Goal: Find specific page/section: Find specific page/section

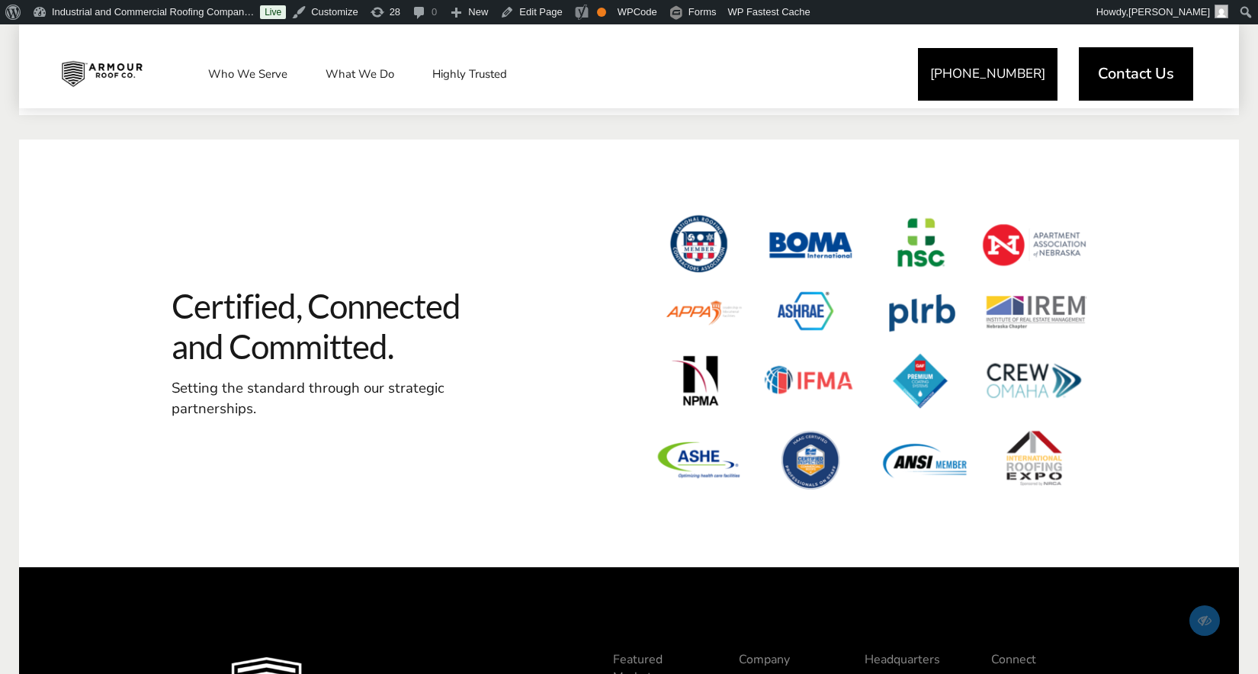
scroll to position [4264, 0]
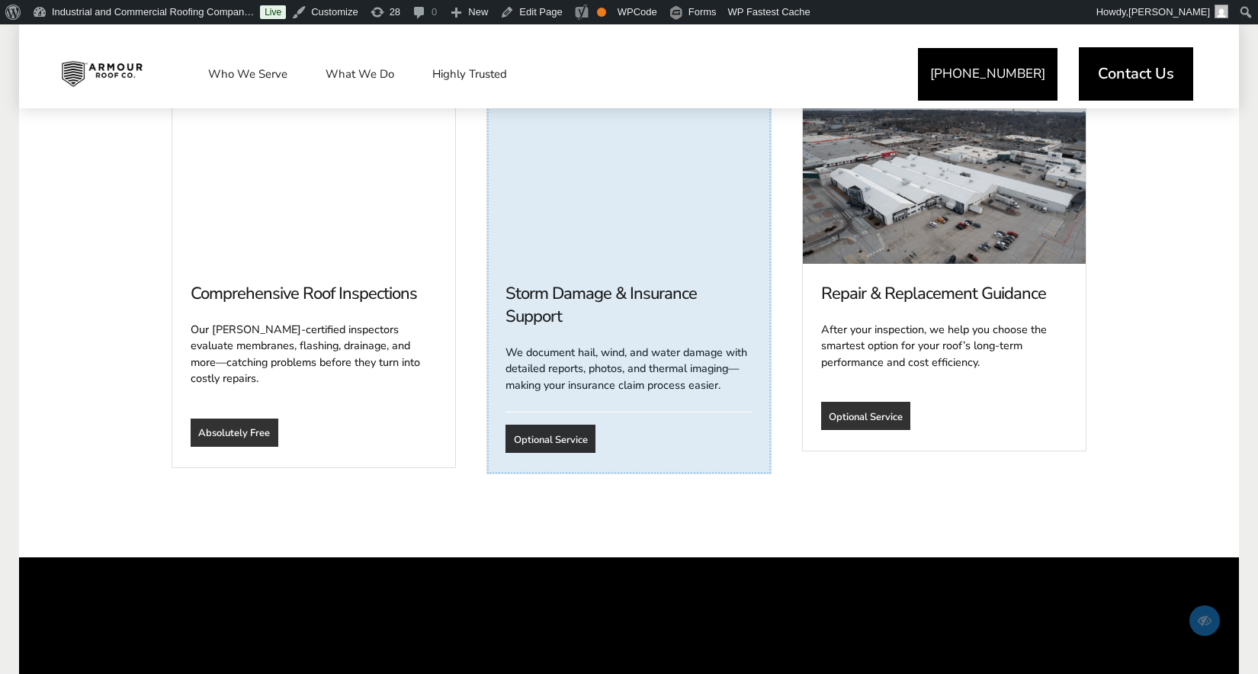
scroll to position [1203, 0]
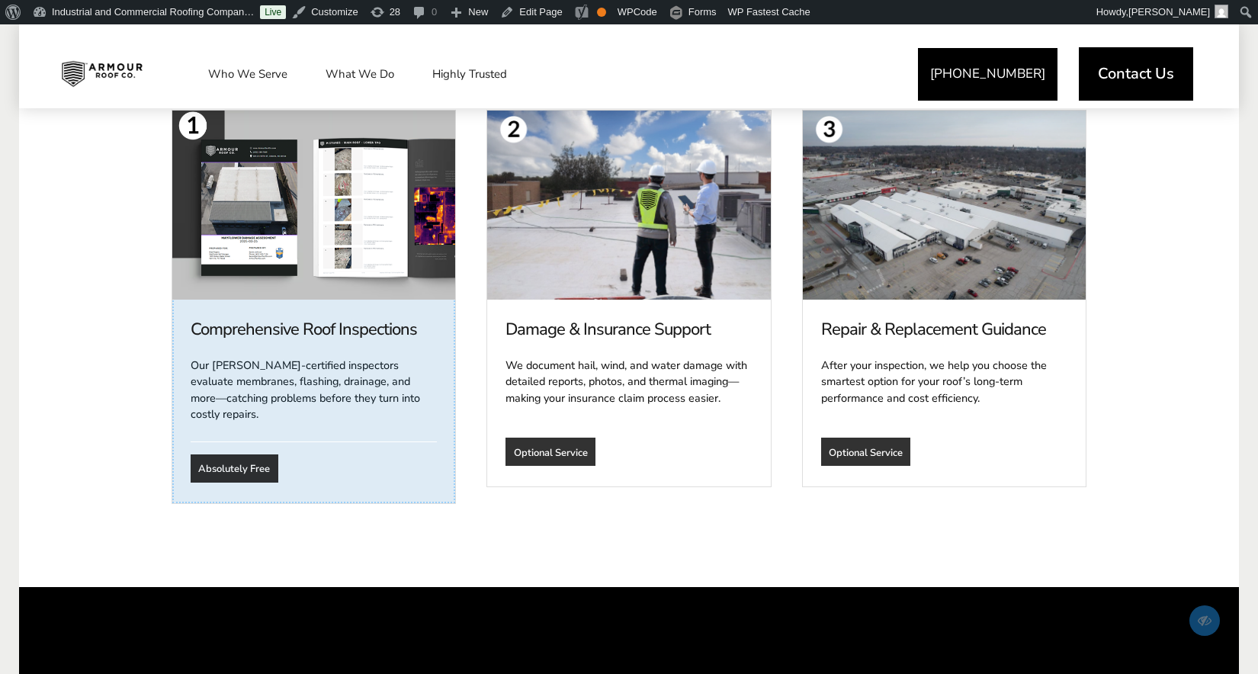
scroll to position [1168, 0]
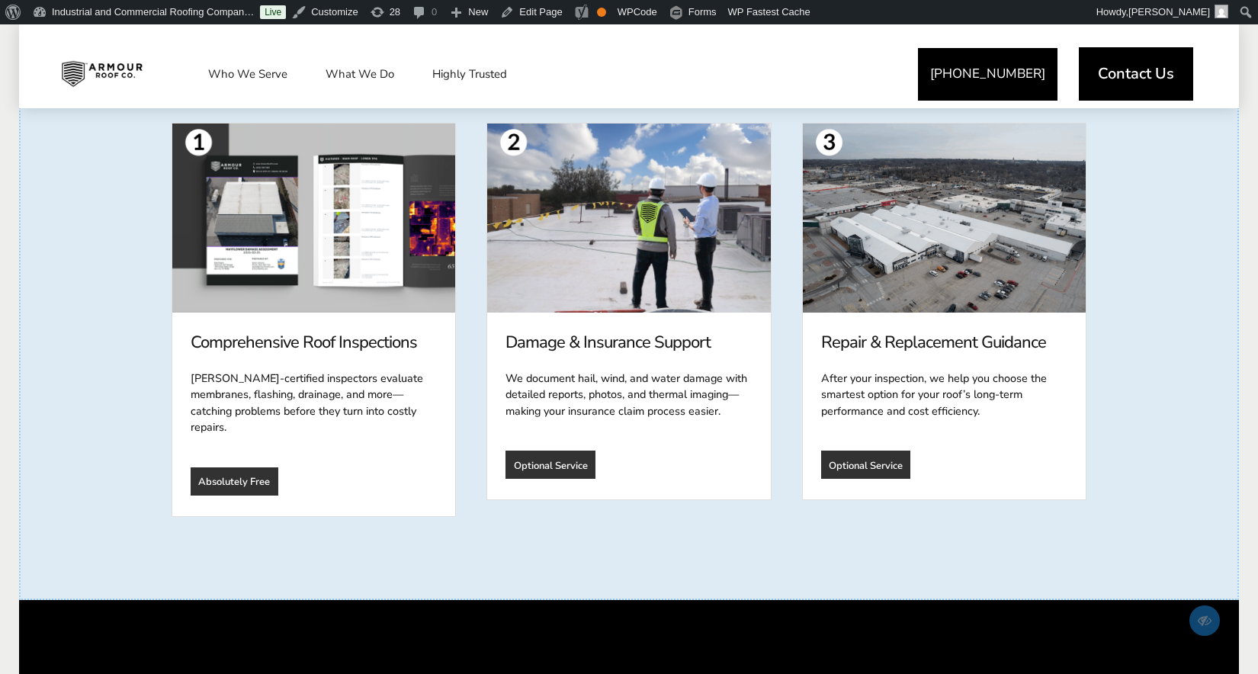
scroll to position [1158, 0]
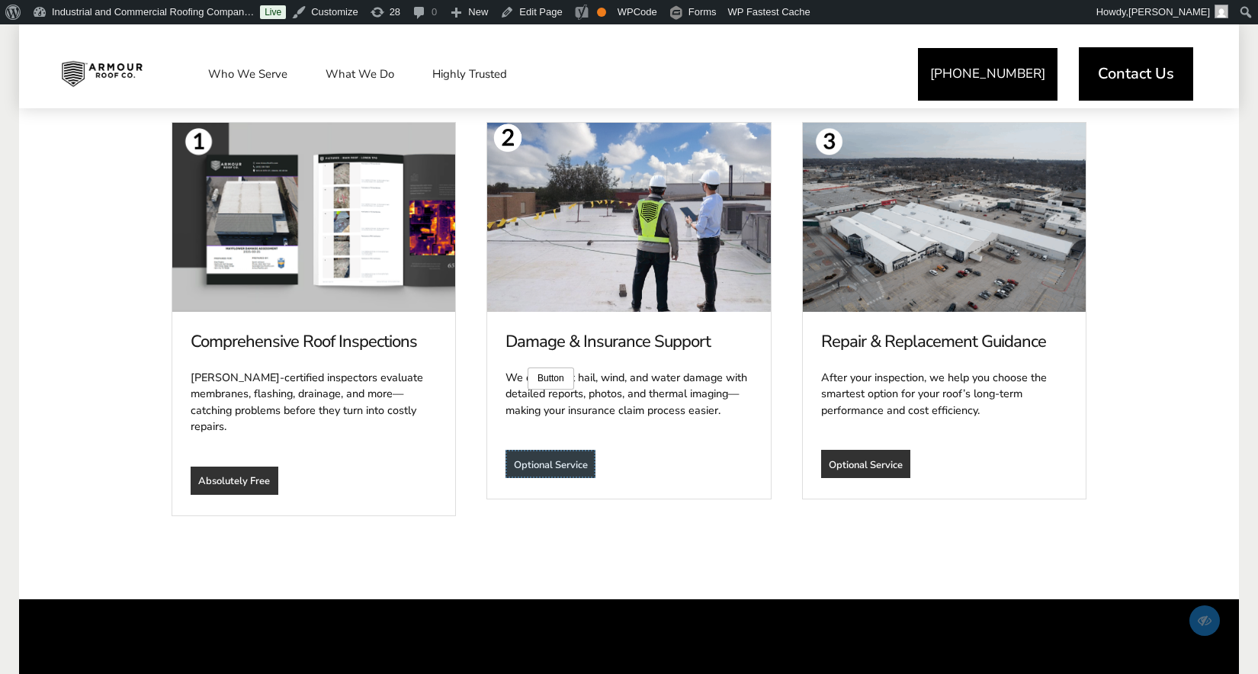
click at [525, 450] on template at bounding box center [551, 464] width 90 height 28
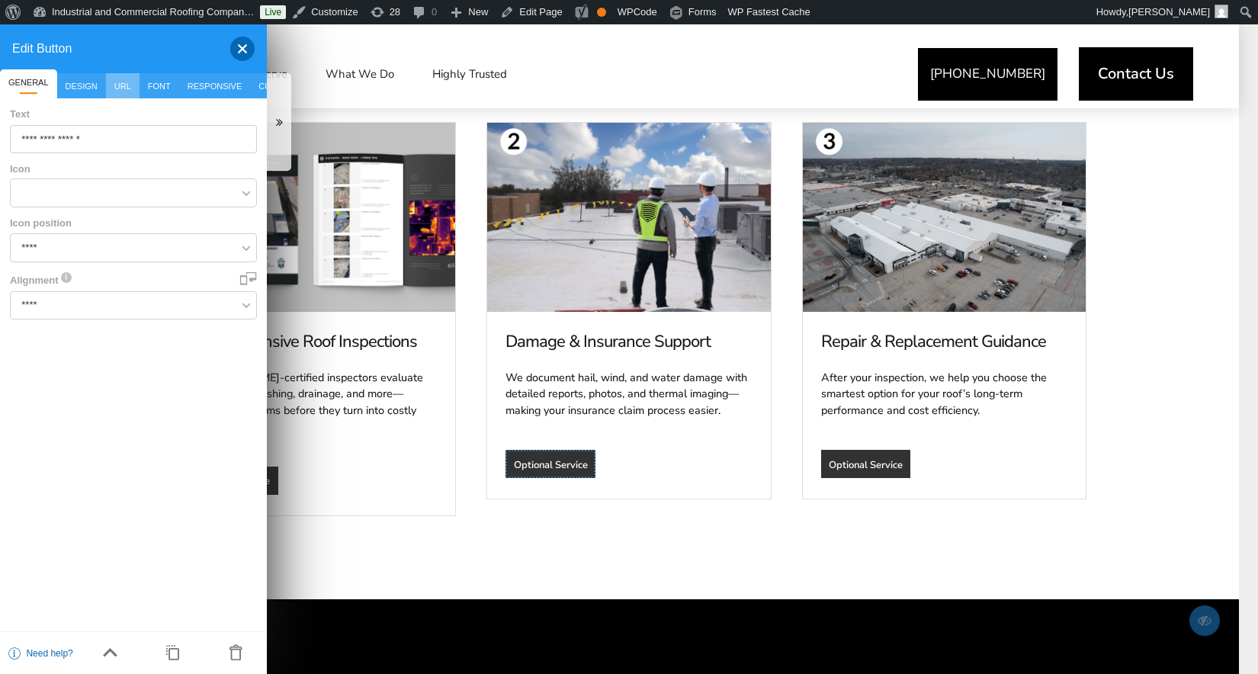
click at [124, 86] on span "URL" at bounding box center [123, 85] width 34 height 25
click at [240, 50] on div at bounding box center [236, 49] width 37 height 24
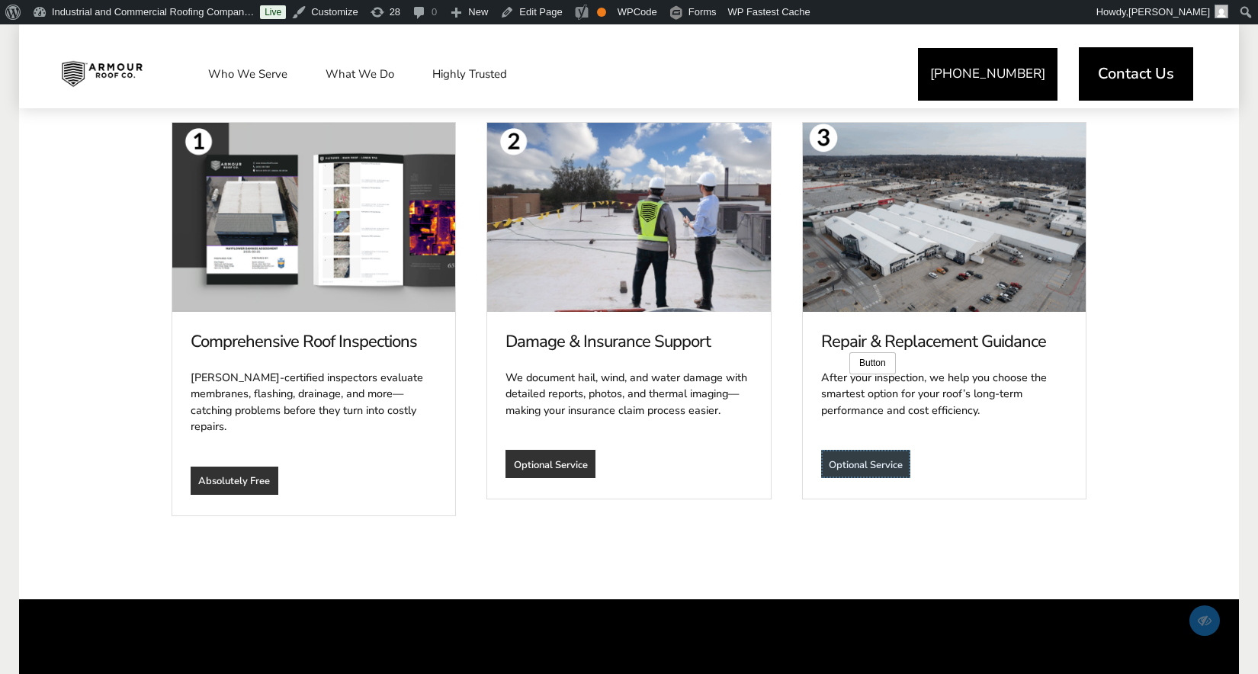
click at [847, 450] on template at bounding box center [866, 464] width 90 height 28
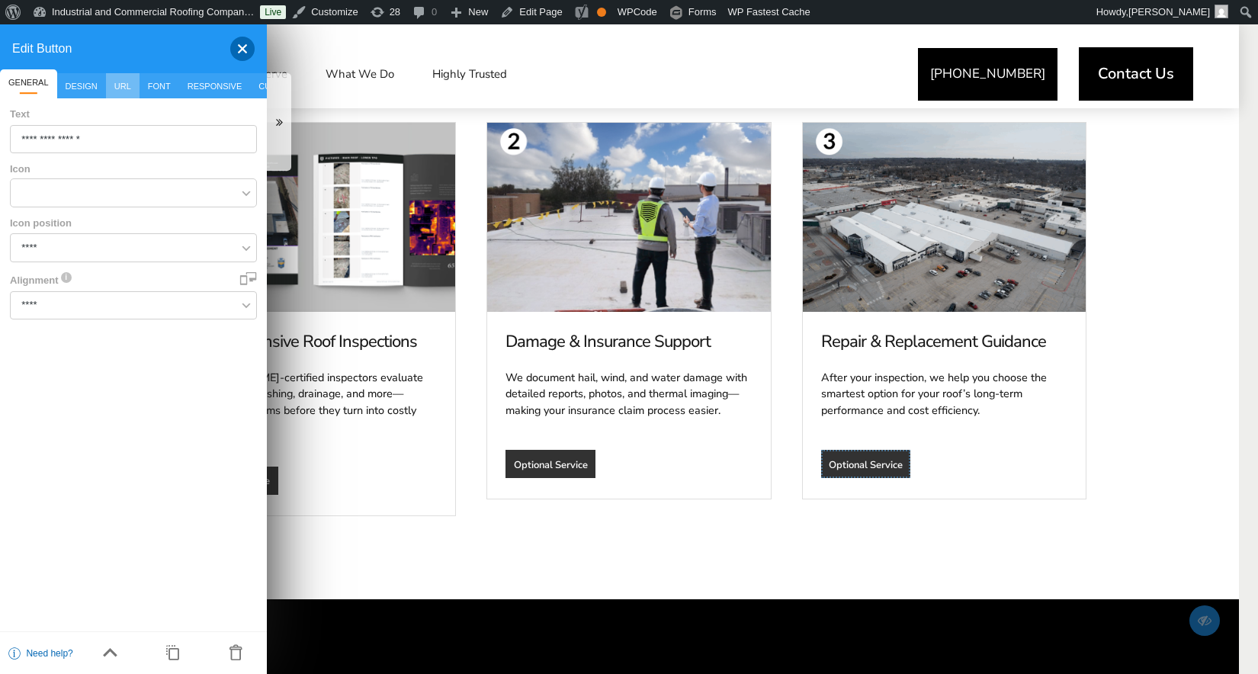
click at [127, 88] on span "URL" at bounding box center [123, 85] width 34 height 25
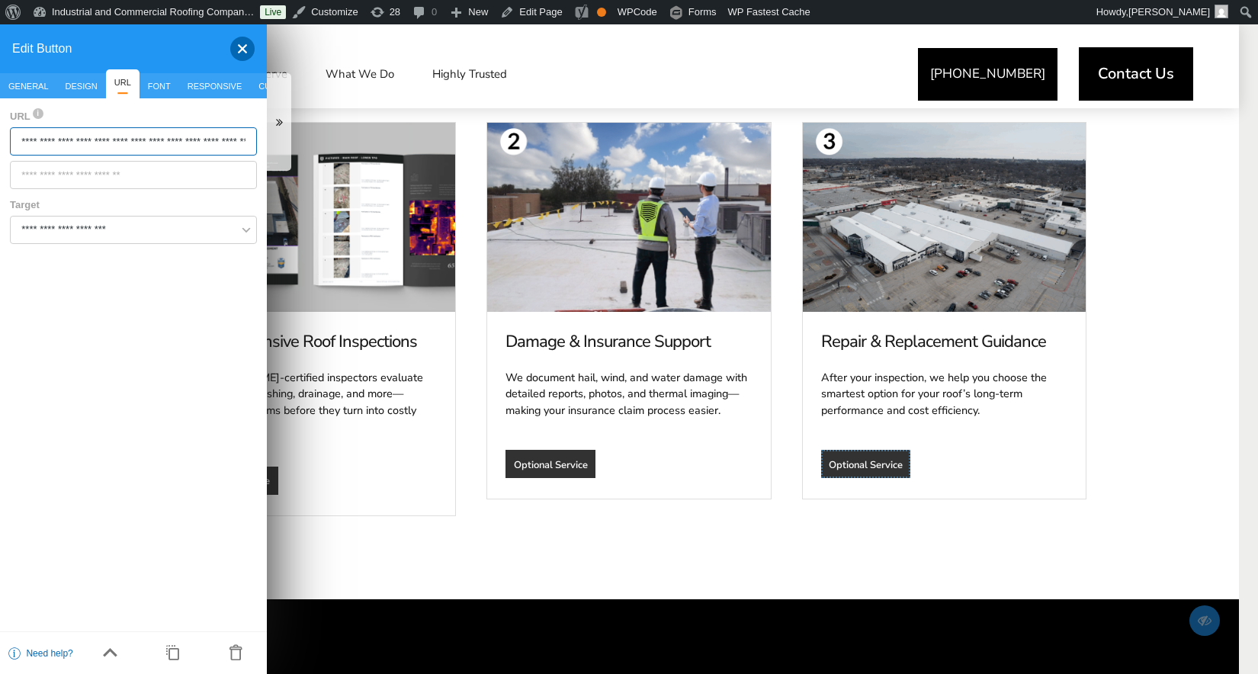
click at [204, 139] on input "**********" at bounding box center [133, 141] width 247 height 28
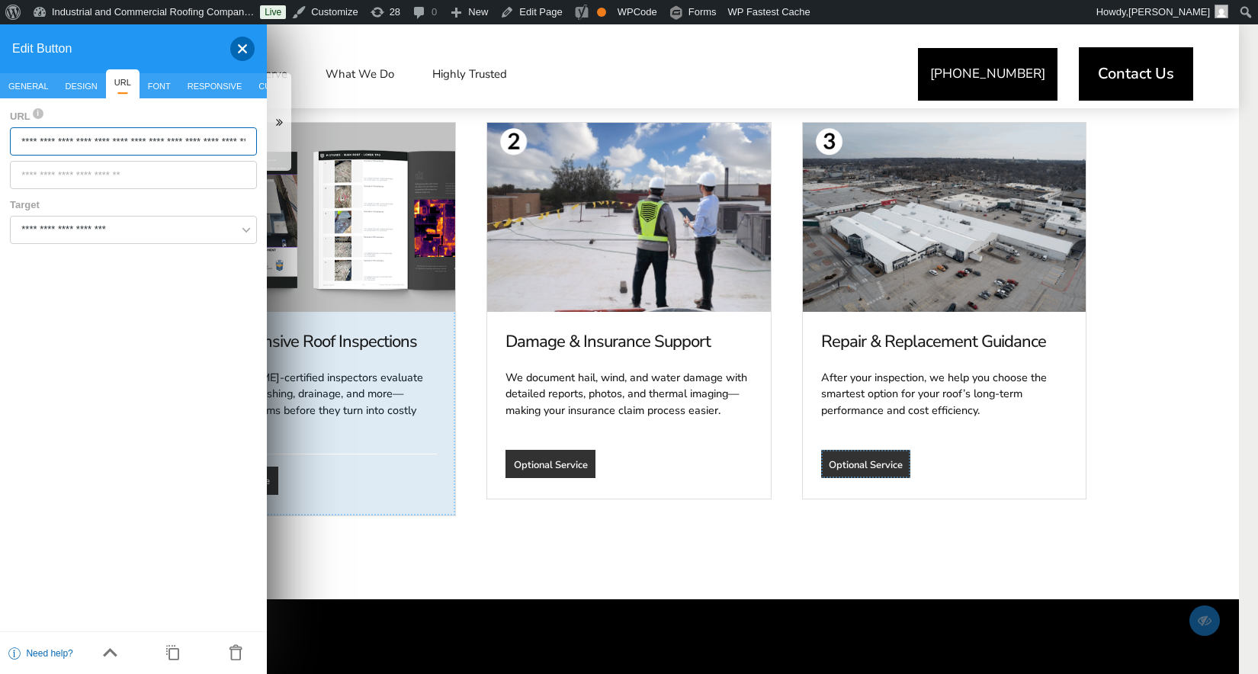
scroll to position [0, 98]
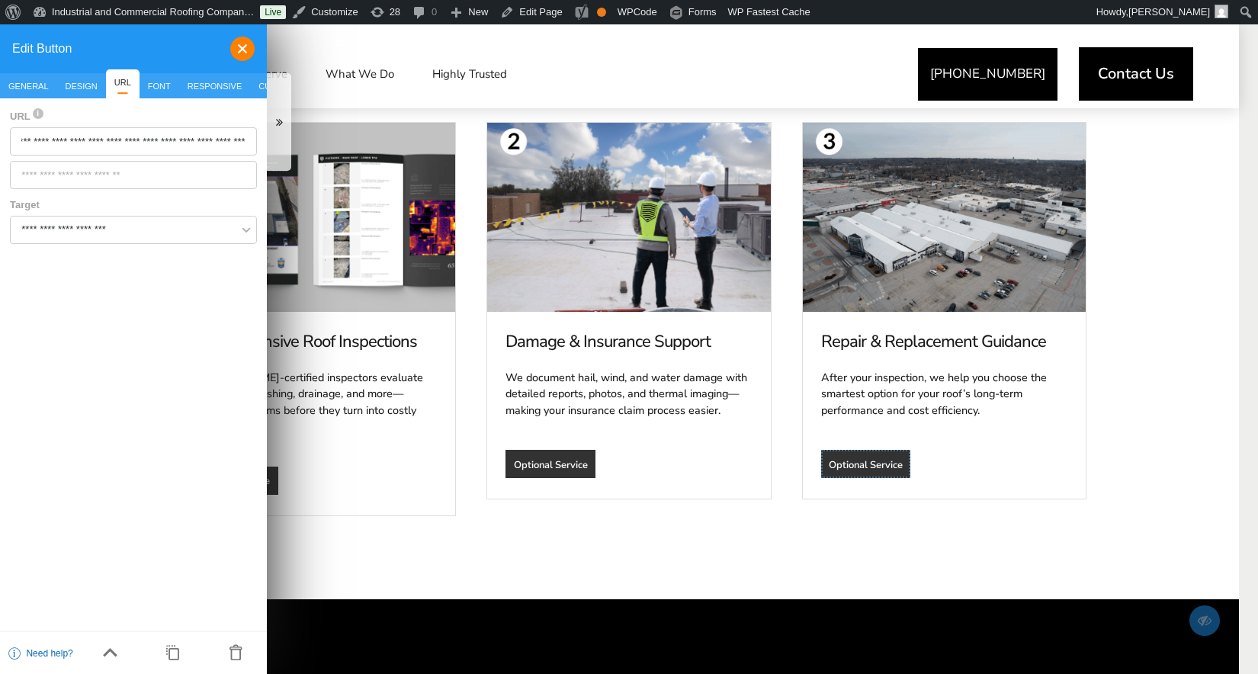
click at [243, 59] on div at bounding box center [236, 49] width 37 height 24
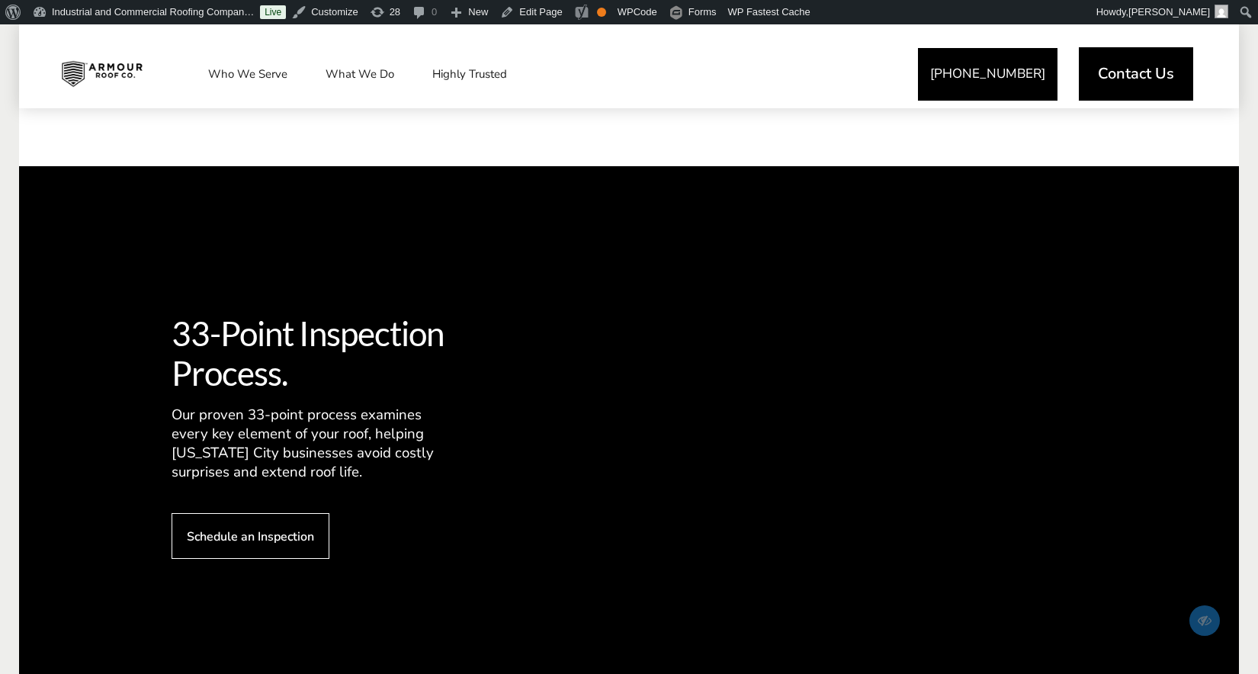
scroll to position [1639, 0]
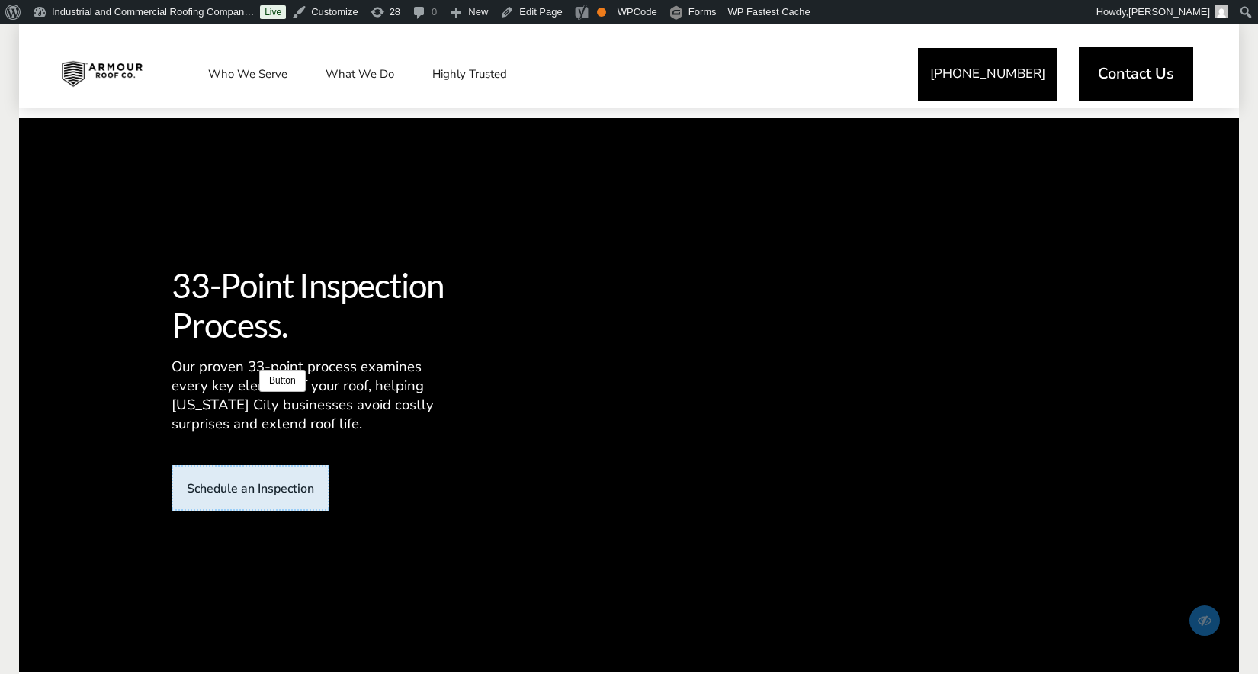
click at [257, 465] on template at bounding box center [251, 487] width 158 height 45
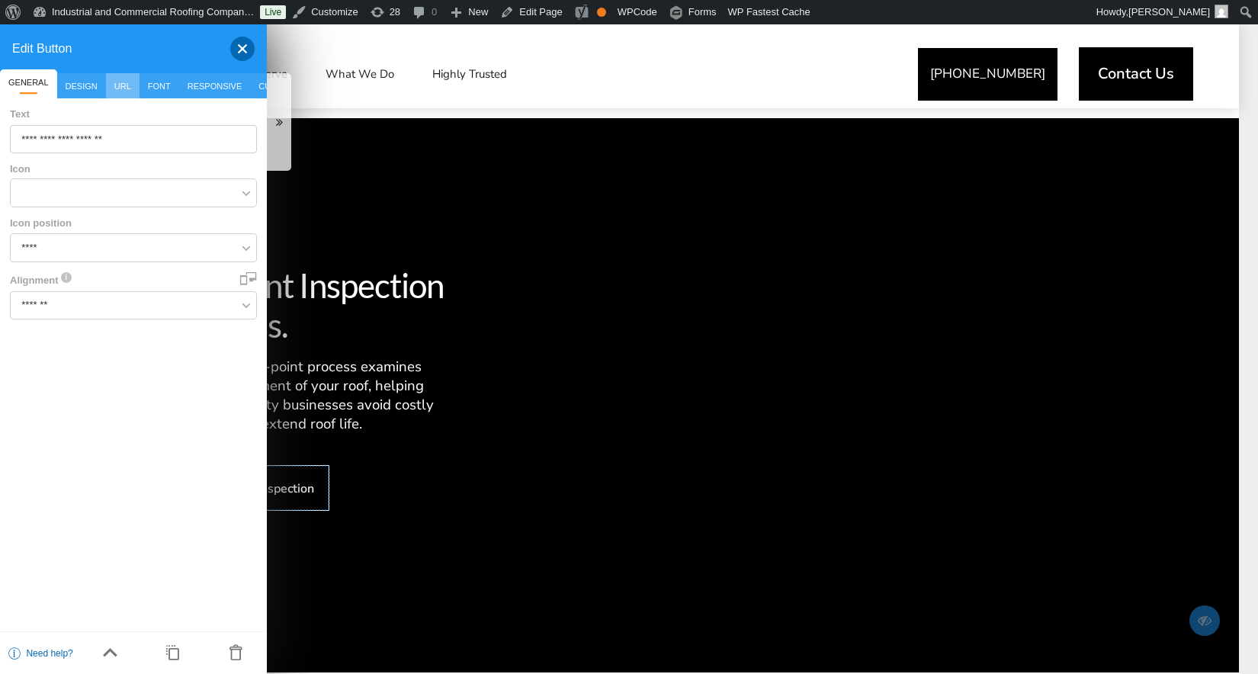
click at [122, 93] on span "URL" at bounding box center [123, 85] width 34 height 25
click at [246, 49] on div at bounding box center [236, 49] width 37 height 24
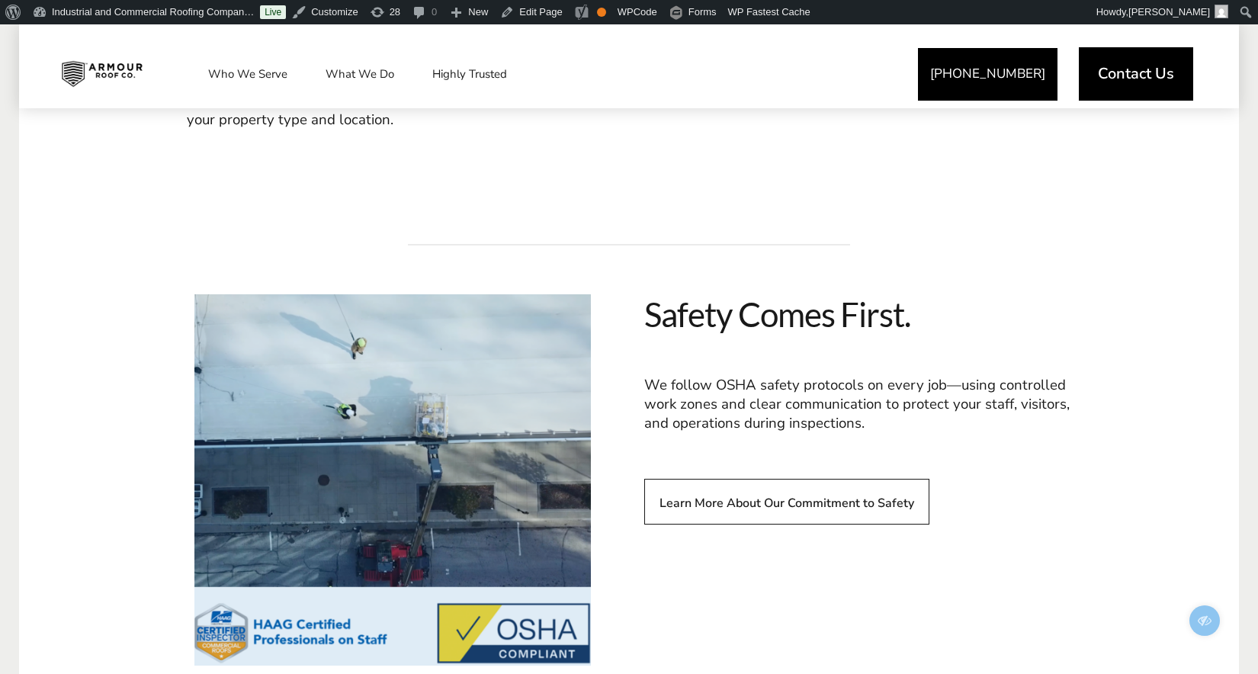
scroll to position [2696, 0]
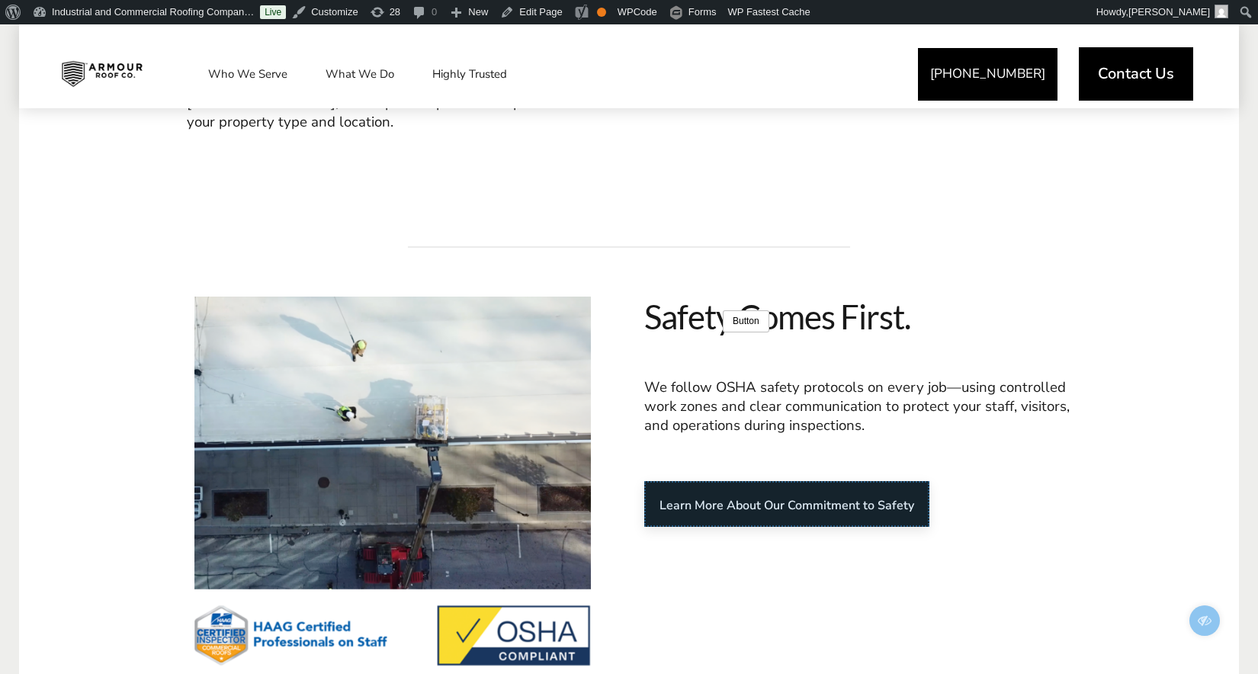
click at [721, 481] on template at bounding box center [786, 503] width 285 height 45
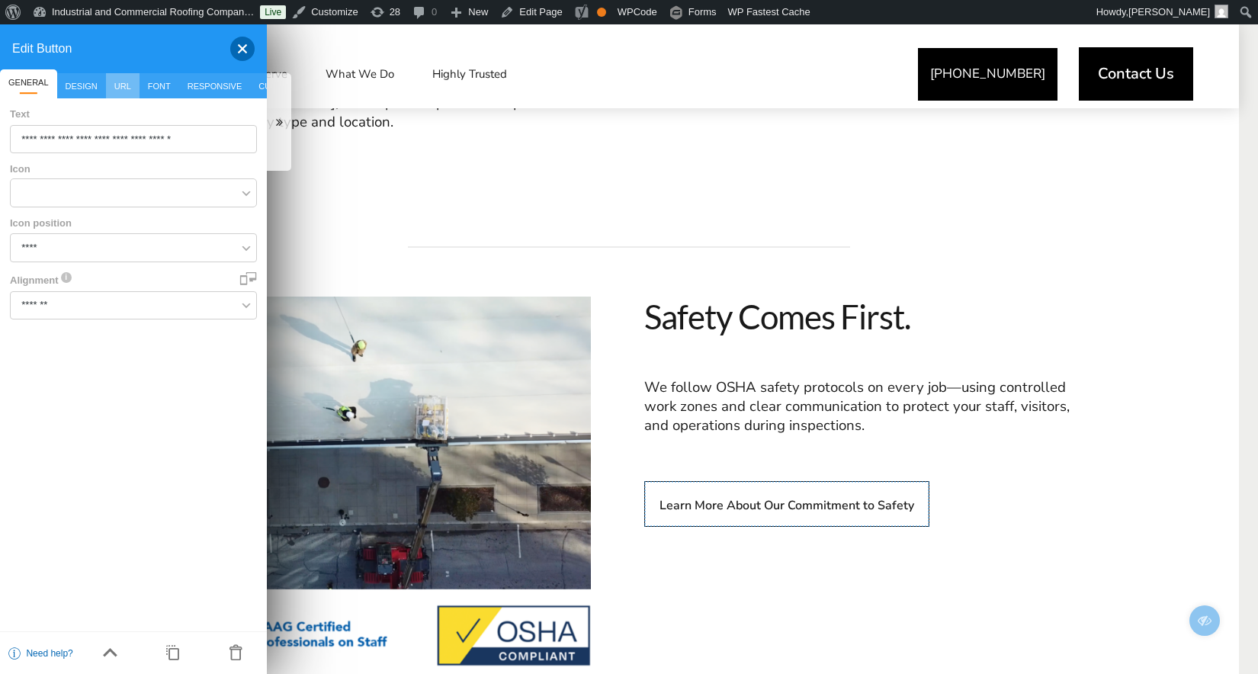
click at [126, 89] on span "URL" at bounding box center [123, 85] width 34 height 25
click at [245, 43] on div at bounding box center [236, 49] width 37 height 24
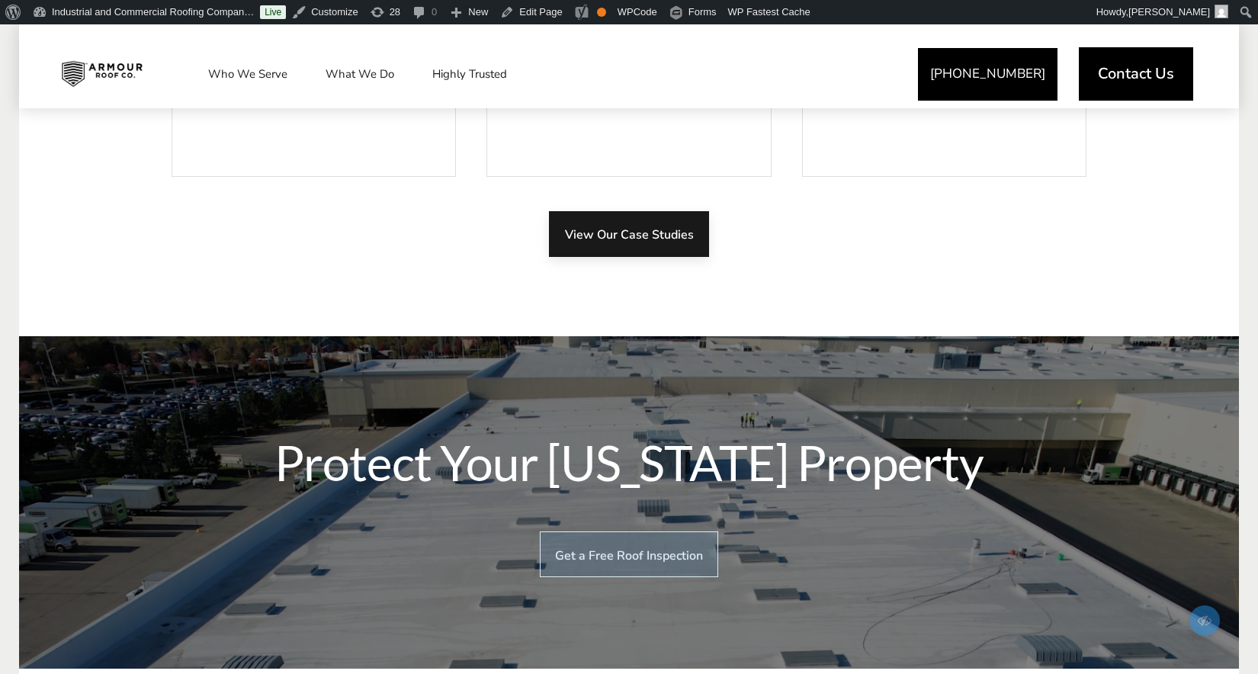
scroll to position [3910, 0]
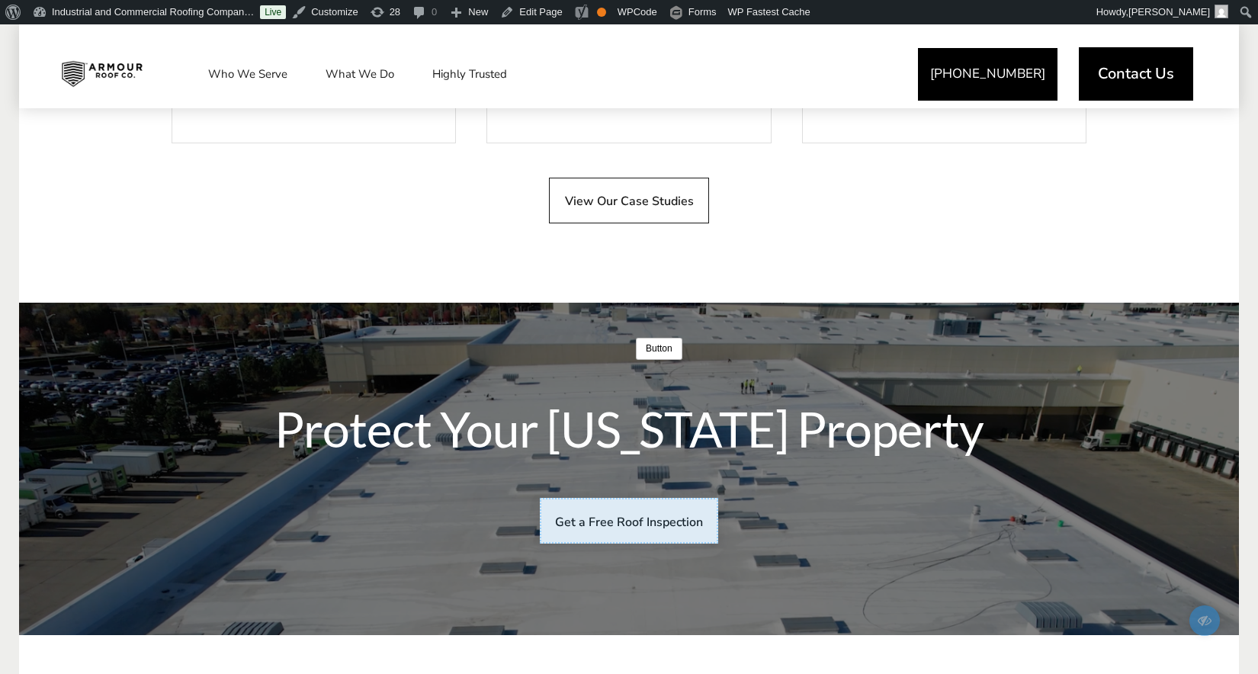
click at [633, 498] on template at bounding box center [629, 520] width 178 height 45
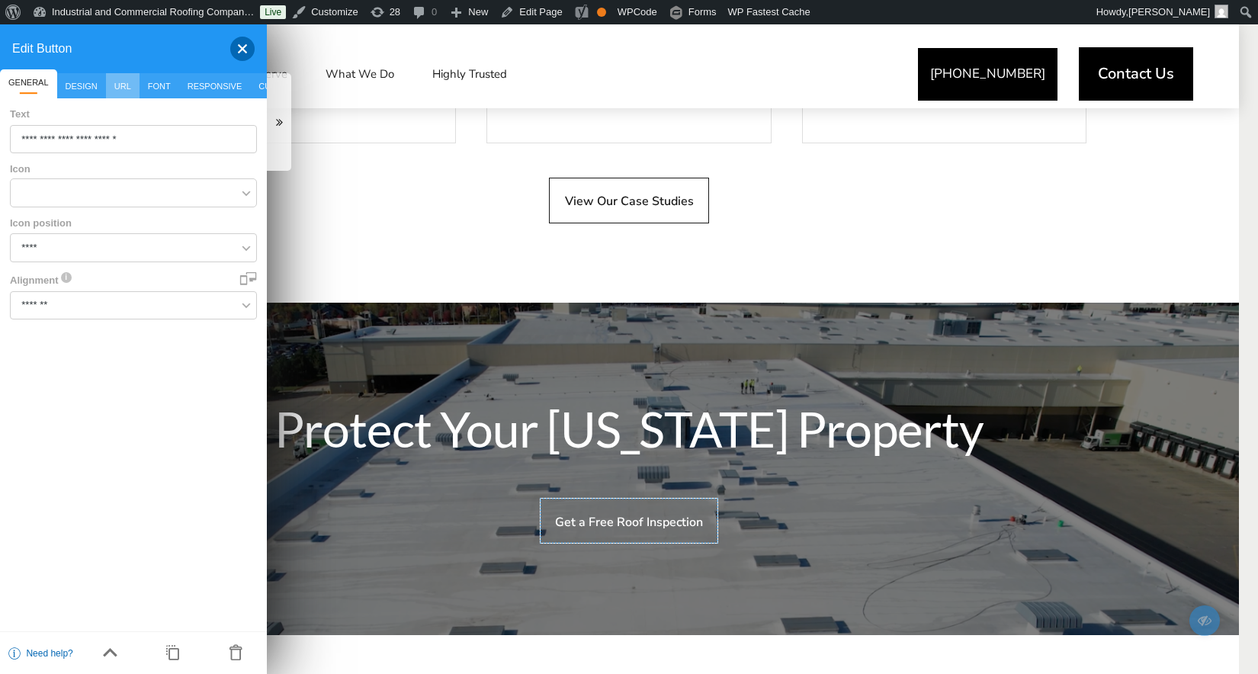
click at [120, 85] on span "URL" at bounding box center [123, 85] width 34 height 25
click at [245, 52] on div at bounding box center [236, 49] width 37 height 24
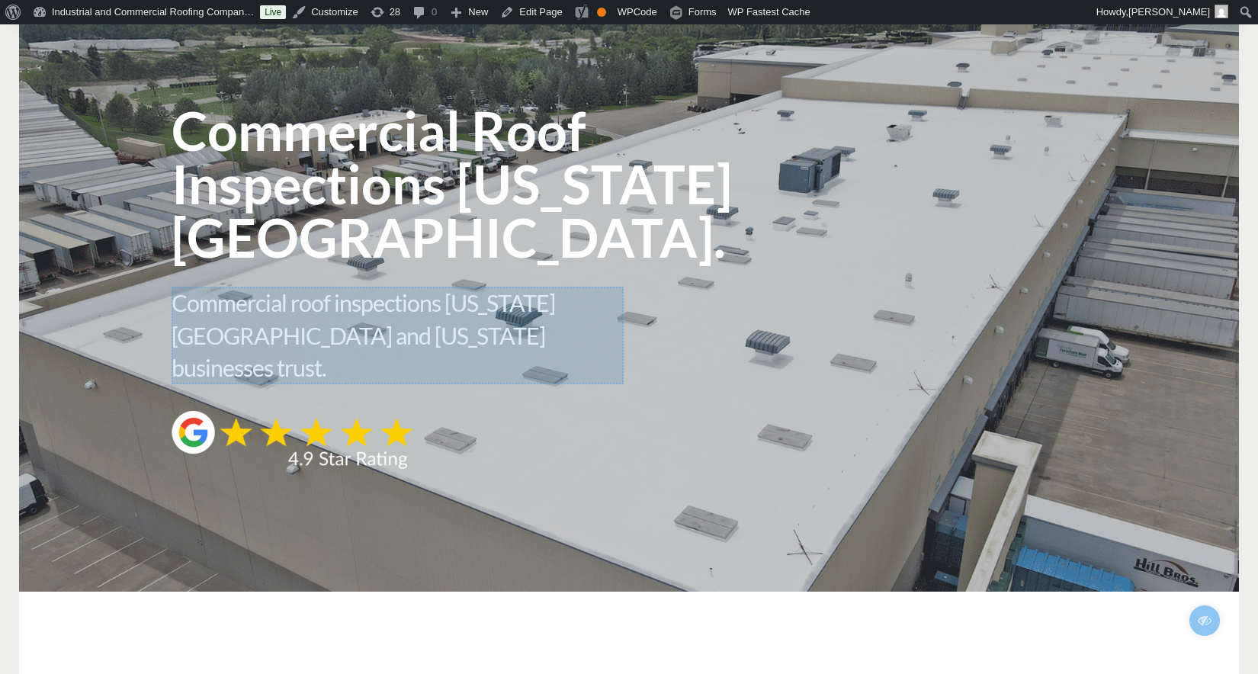
scroll to position [0, 0]
